Goal: Task Accomplishment & Management: Use online tool/utility

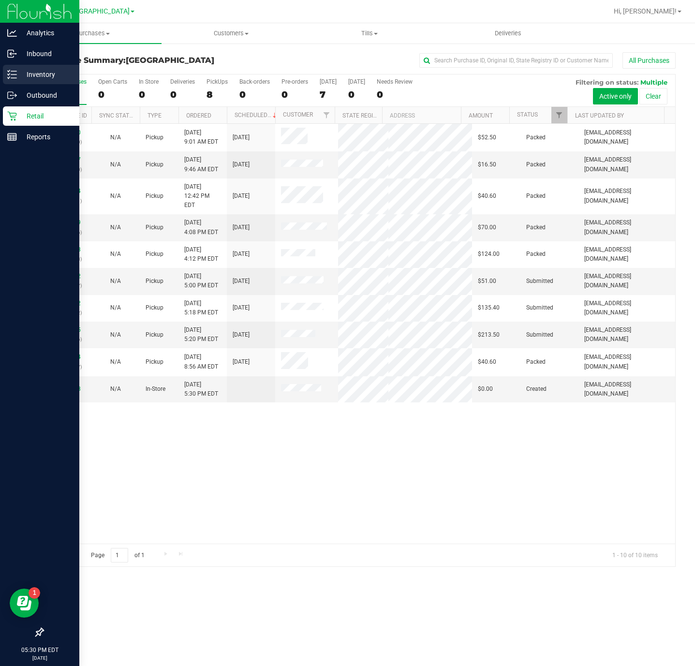
click at [18, 80] on p "Inventory" at bounding box center [46, 75] width 58 height 12
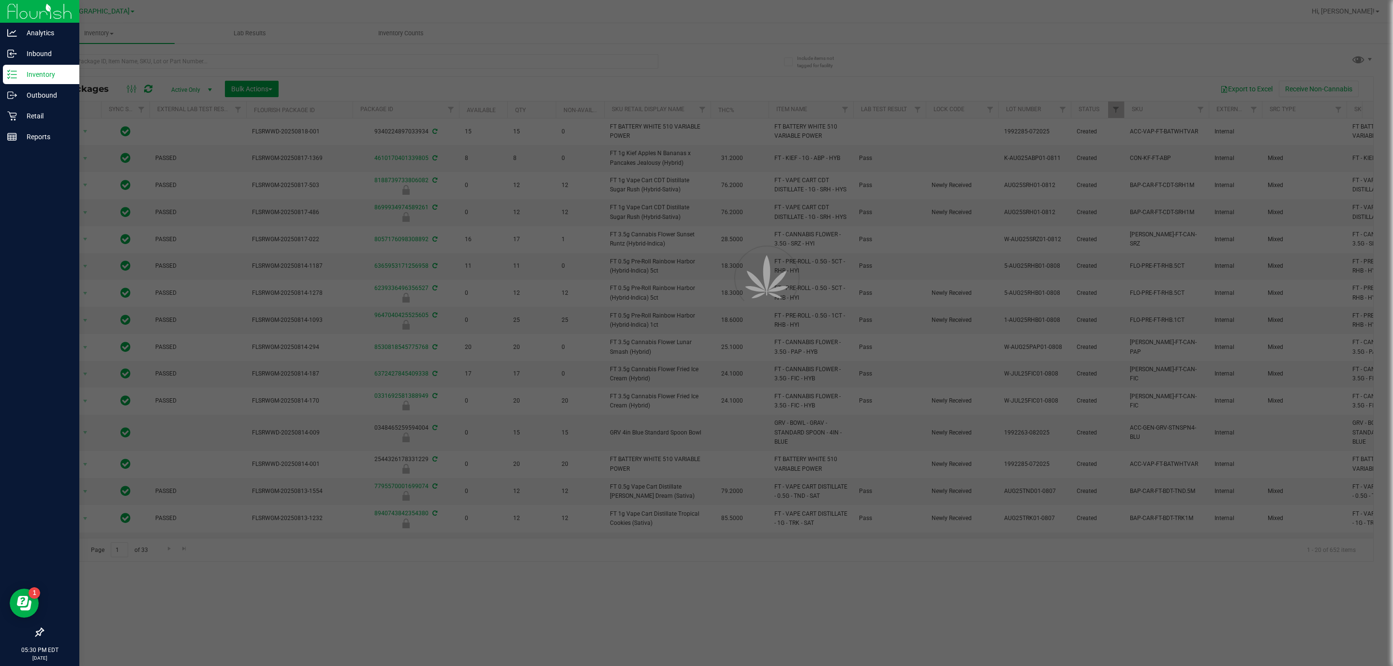
click at [346, 74] on div at bounding box center [351, 65] width 616 height 22
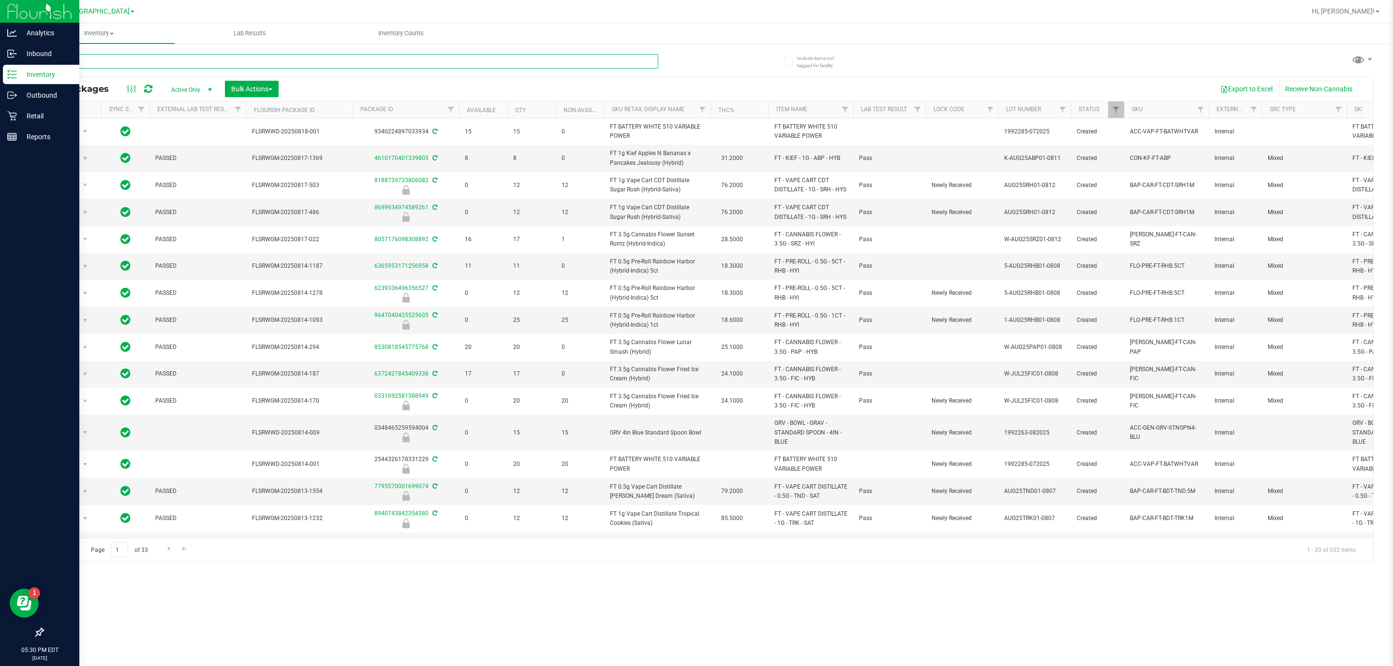
click at [346, 63] on input "text" at bounding box center [351, 61] width 616 height 15
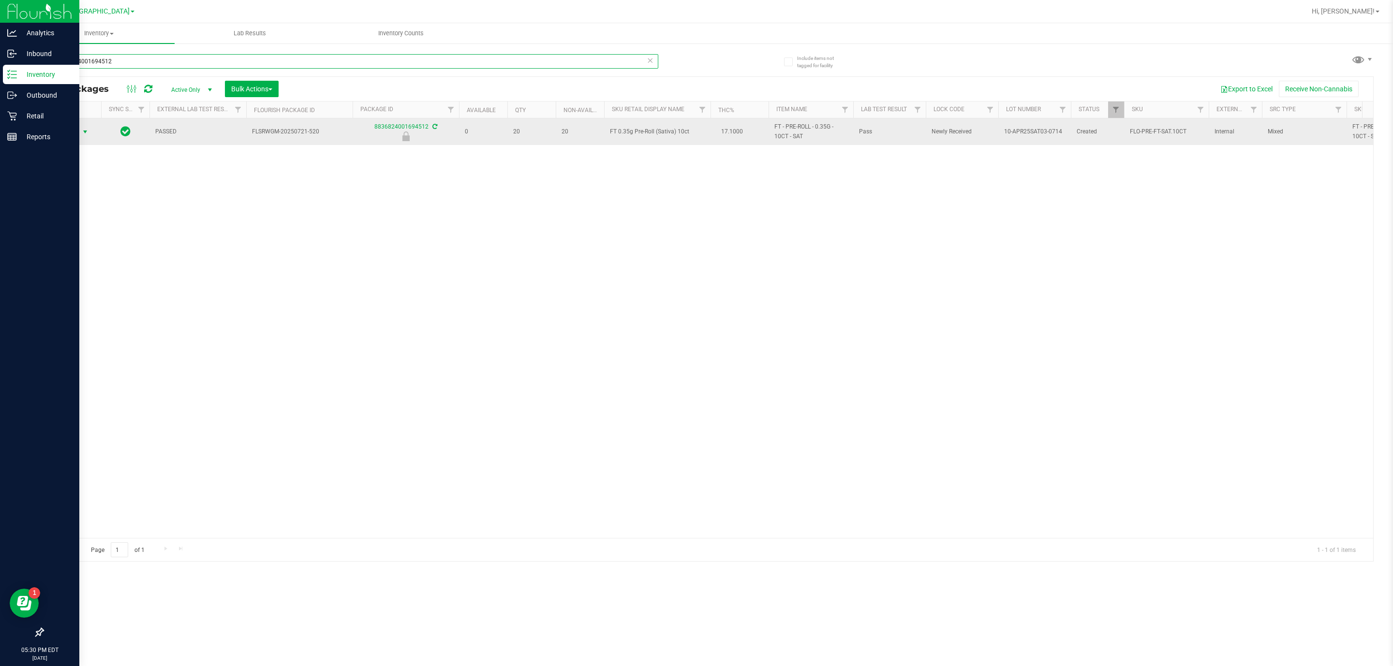
type input "8836824001694512"
click at [73, 132] on span "Action" at bounding box center [66, 132] width 26 height 14
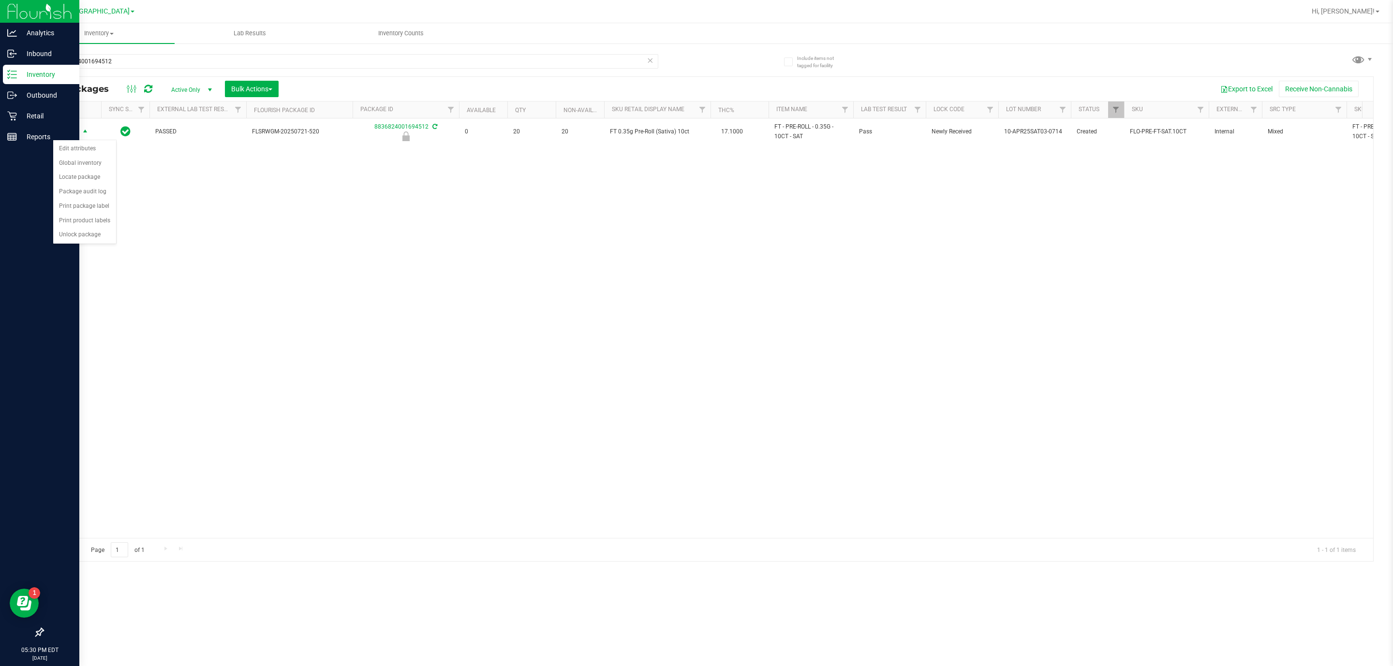
click at [89, 245] on div "Action Edit attributes Global inventory Locate package Package audit log Print …" at bounding box center [85, 192] width 64 height 105
click at [89, 241] on li "Unlock package" at bounding box center [84, 235] width 63 height 15
click at [228, 64] on input "8836824001694512" at bounding box center [351, 61] width 616 height 15
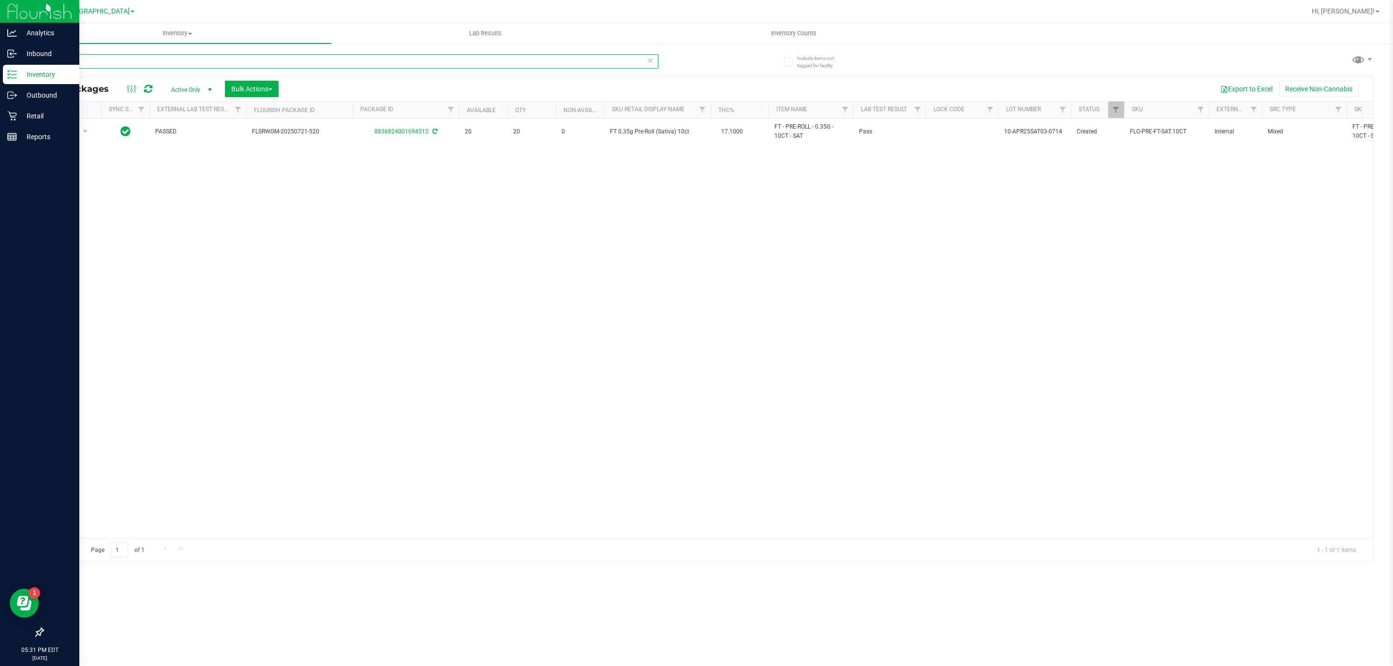
type input "\"
